Goal: Navigation & Orientation: Find specific page/section

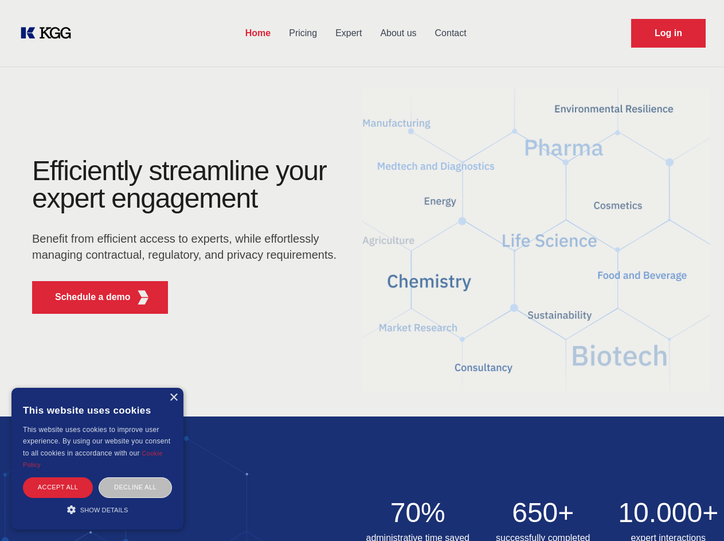
click at [362, 270] on div "Efficiently streamline your expert engagement Benefit from efficient access to …" at bounding box center [188, 240] width 349 height 166
click at [86, 297] on p "Schedule a demo" at bounding box center [93, 297] width 76 height 14
click at [173, 397] on div "× This website uses cookies This website uses cookies to improve user experienc…" at bounding box center [97, 458] width 172 height 142
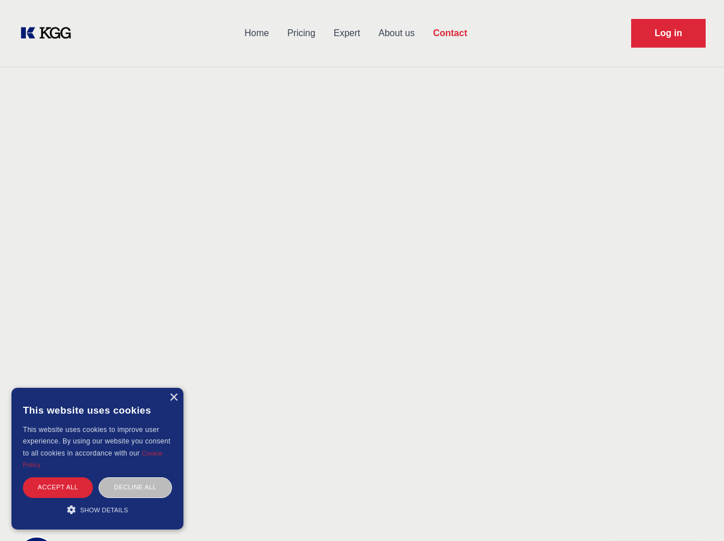
click at [58, 487] on div "Accept all" at bounding box center [58, 487] width 70 height 20
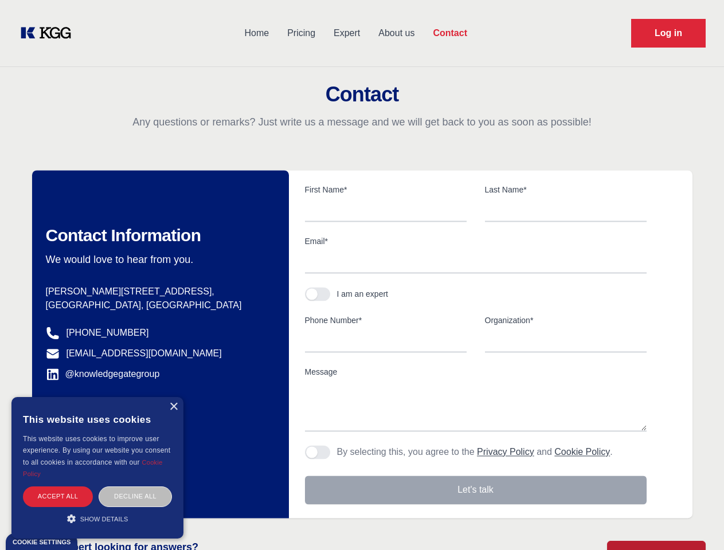
click at [135, 487] on div "Decline all" at bounding box center [135, 497] width 73 height 20
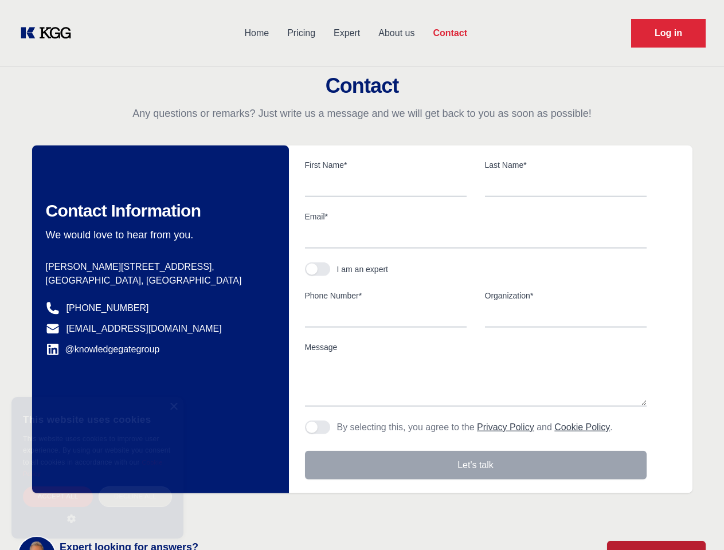
click at [97, 509] on main "Contact Any questions or remarks? Just write us a message and we will get back …" at bounding box center [362, 298] width 724 height 597
